Goal: Information Seeking & Learning: Learn about a topic

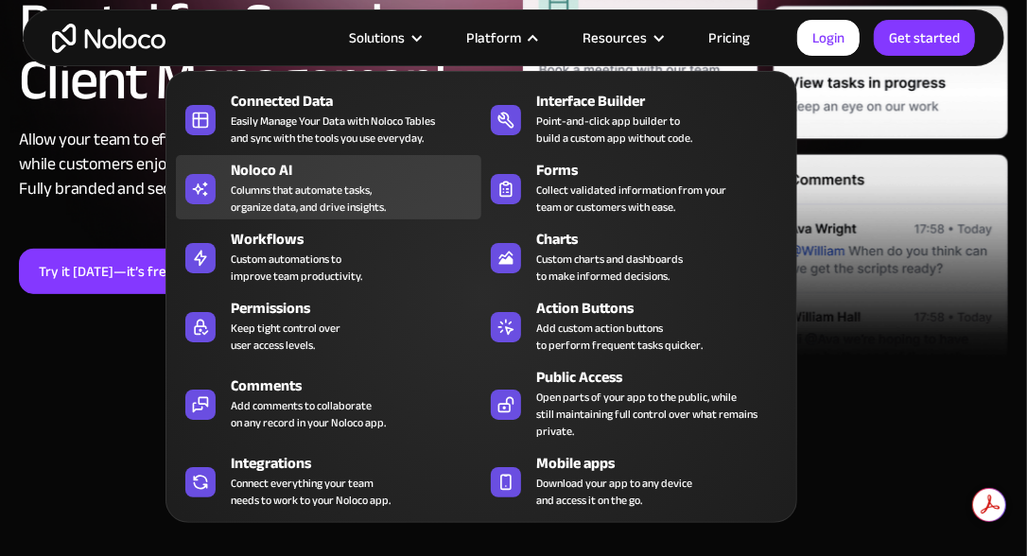
click at [289, 182] on div "Columns that automate tasks, organize data, and drive insights." at bounding box center [308, 199] width 155 height 34
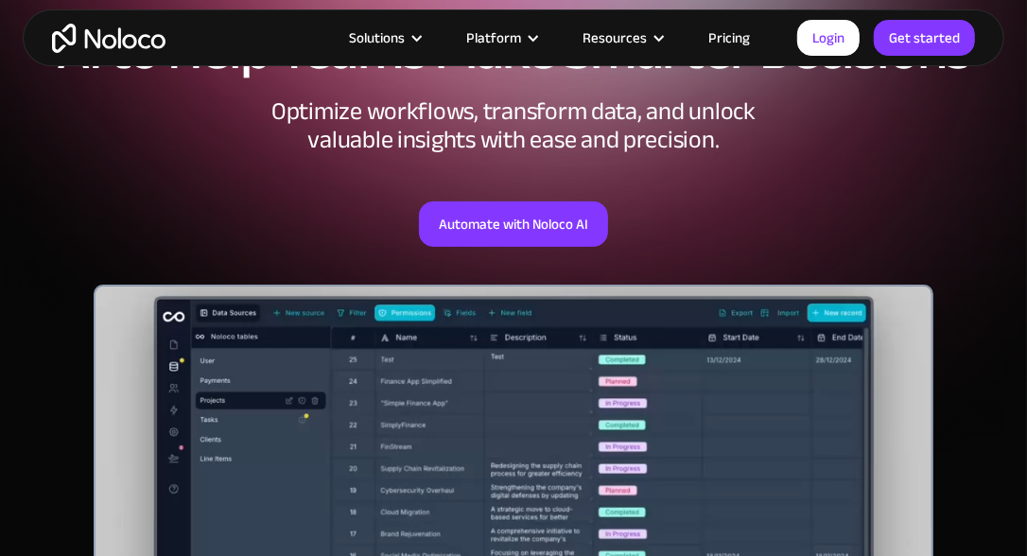
scroll to position [410, 0]
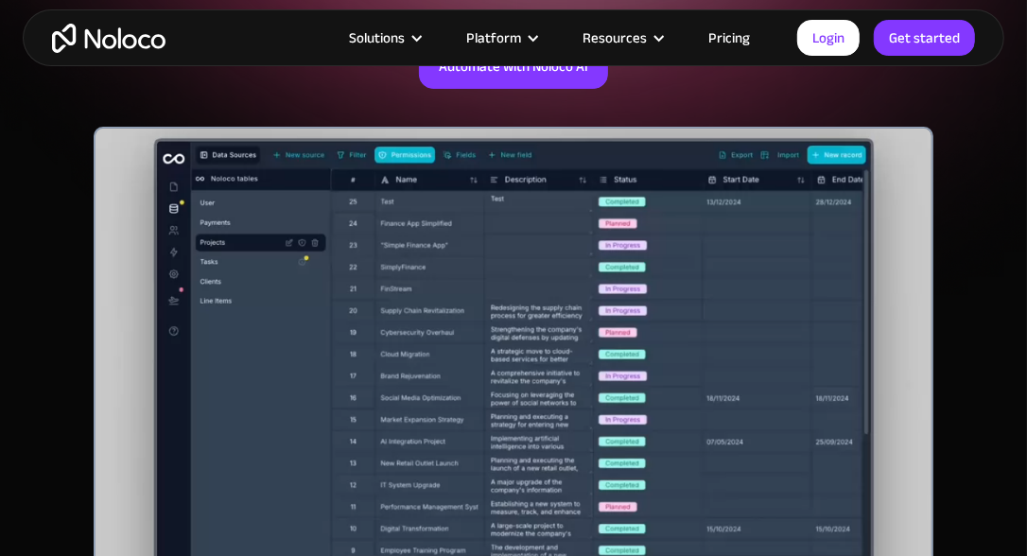
drag, startPoint x: 556, startPoint y: 267, endPoint x: 586, endPoint y: 259, distance: 30.3
click at [557, 267] on div at bounding box center [514, 363] width 841 height 473
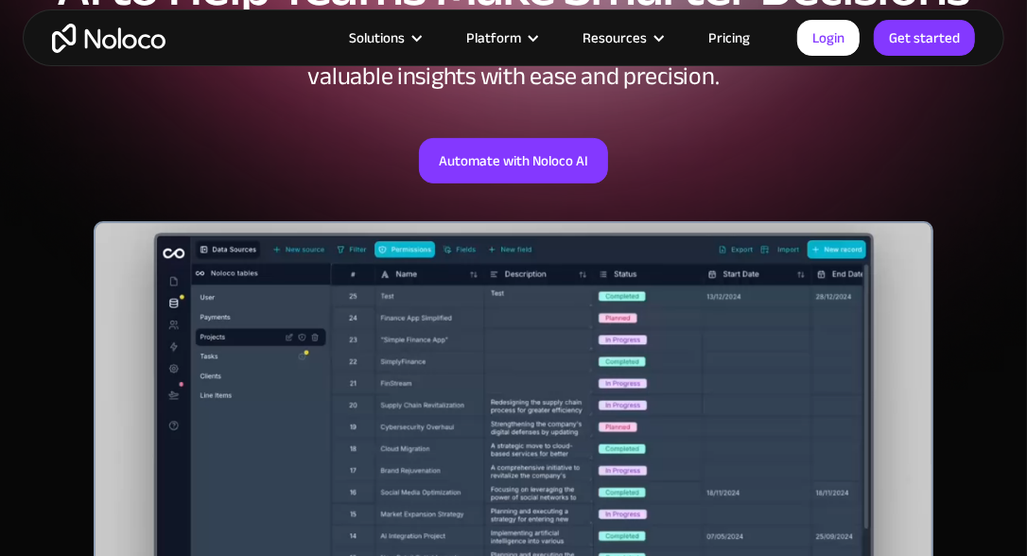
scroll to position [252, 0]
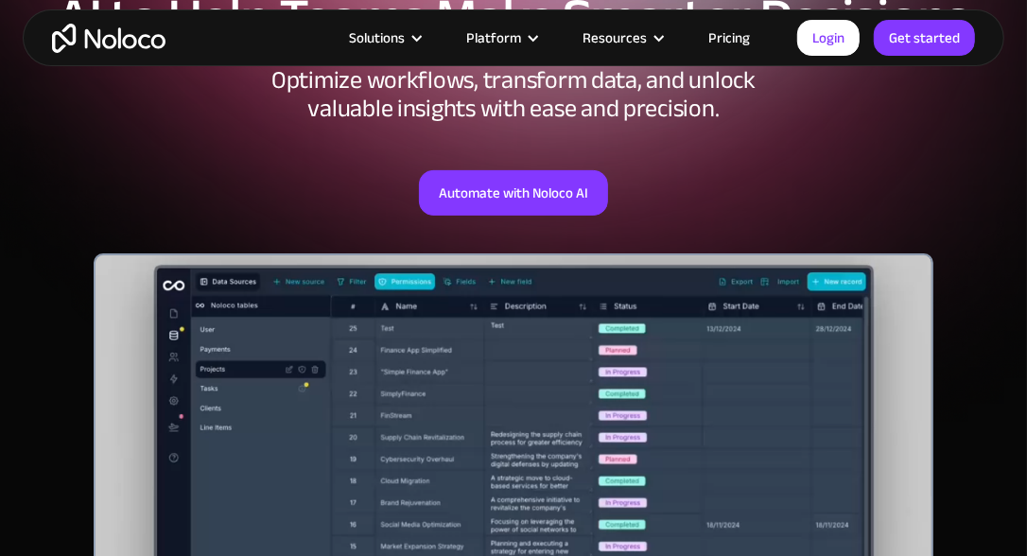
click at [753, 40] on link "Pricing" at bounding box center [729, 38] width 89 height 25
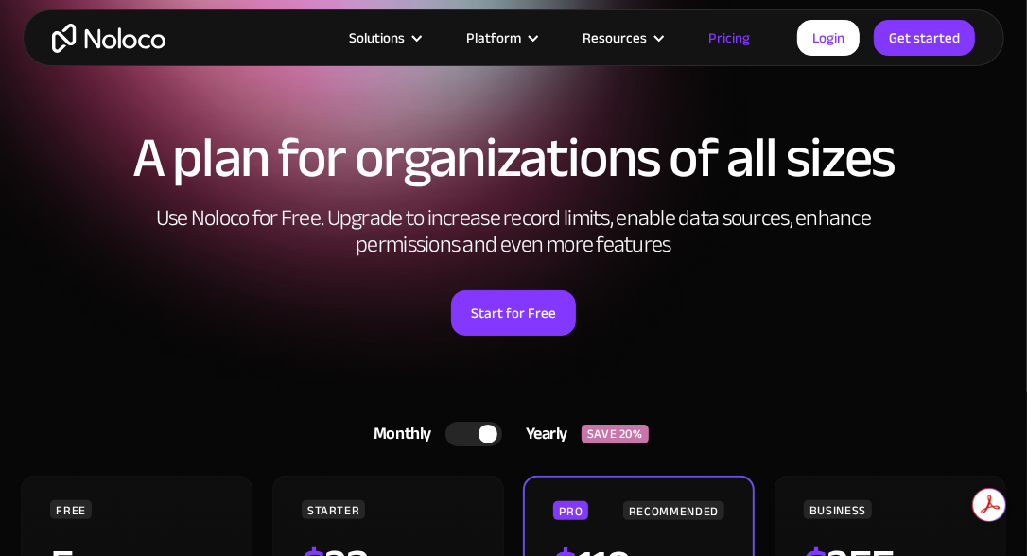
click at [454, 433] on div at bounding box center [474, 434] width 57 height 25
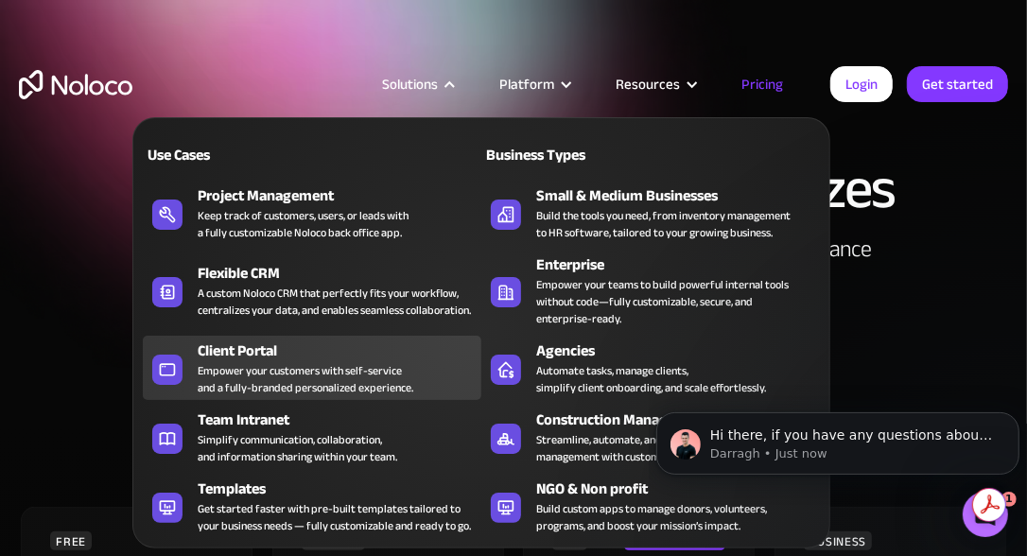
click at [253, 342] on div "Client Portal" at bounding box center [344, 351] width 292 height 23
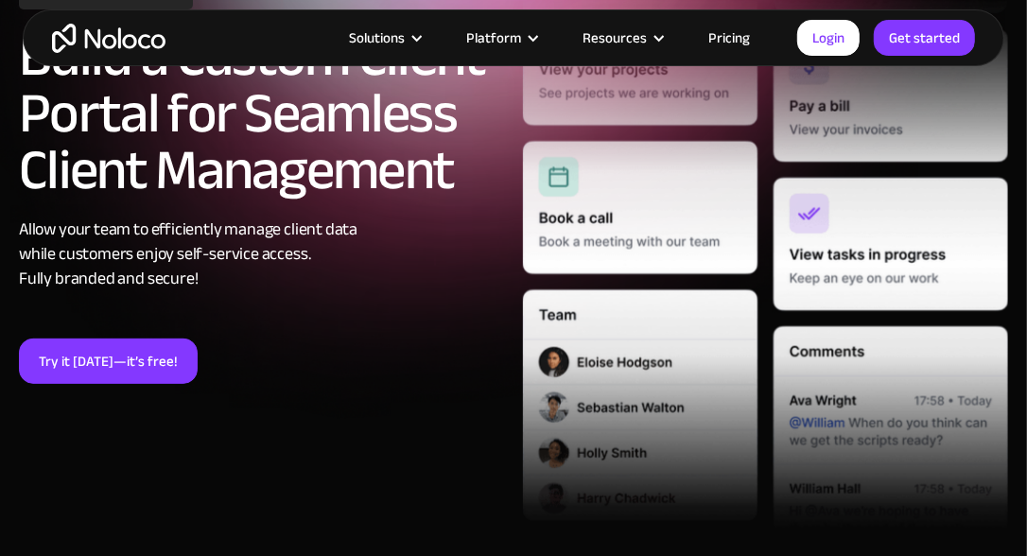
scroll to position [189, 0]
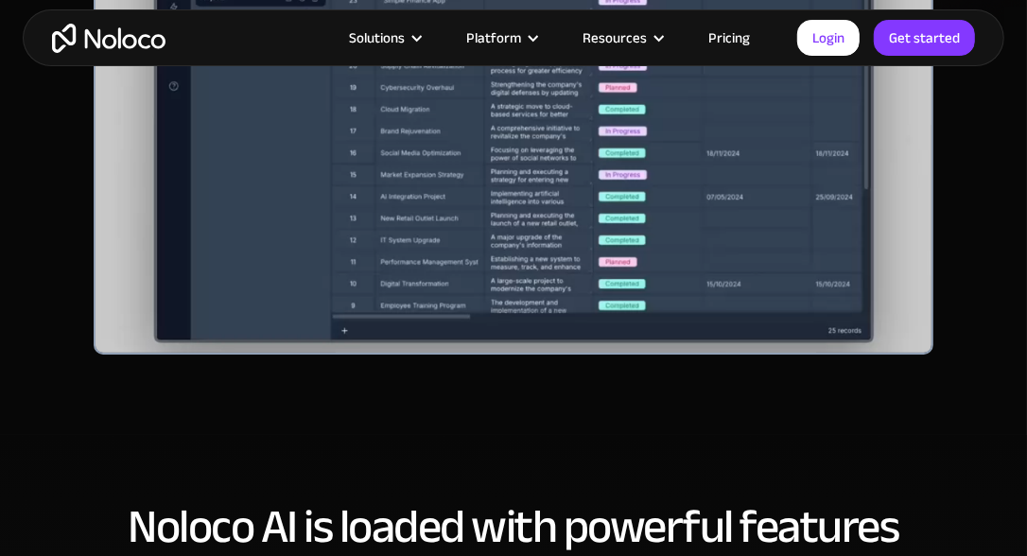
scroll to position [718, 0]
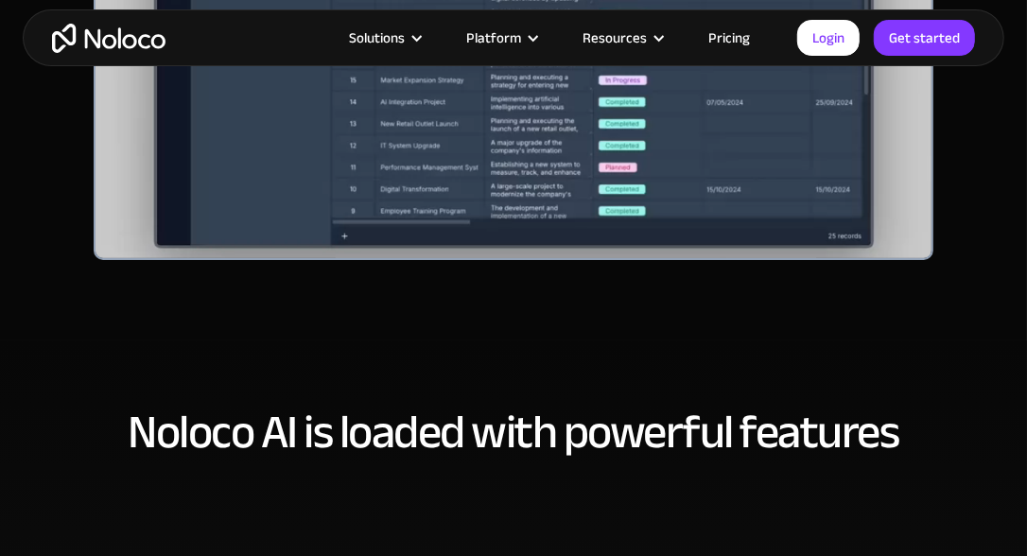
click at [369, 208] on div at bounding box center [514, 23] width 841 height 473
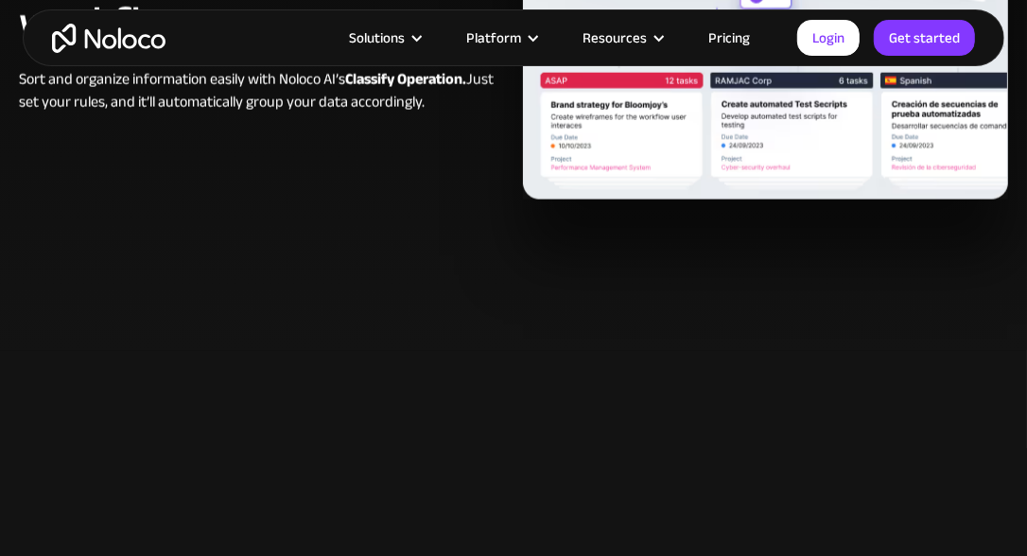
scroll to position [1664, 0]
